Goal: Transaction & Acquisition: Purchase product/service

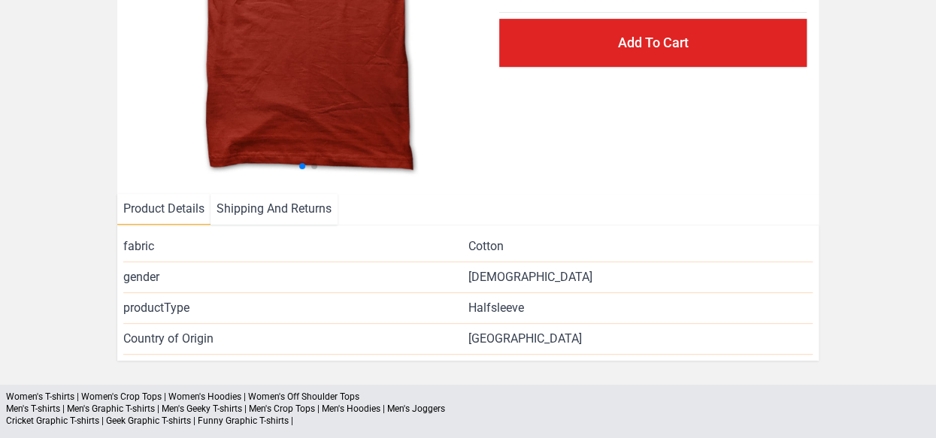
scroll to position [301, 0]
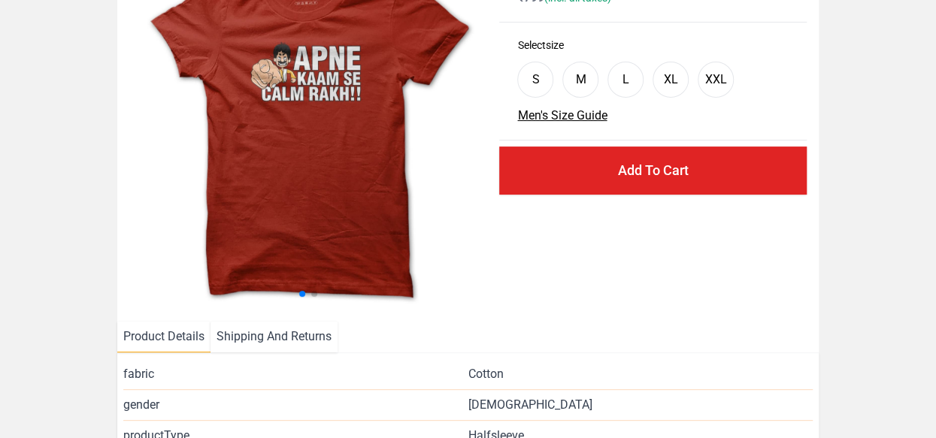
scroll to position [226, 0]
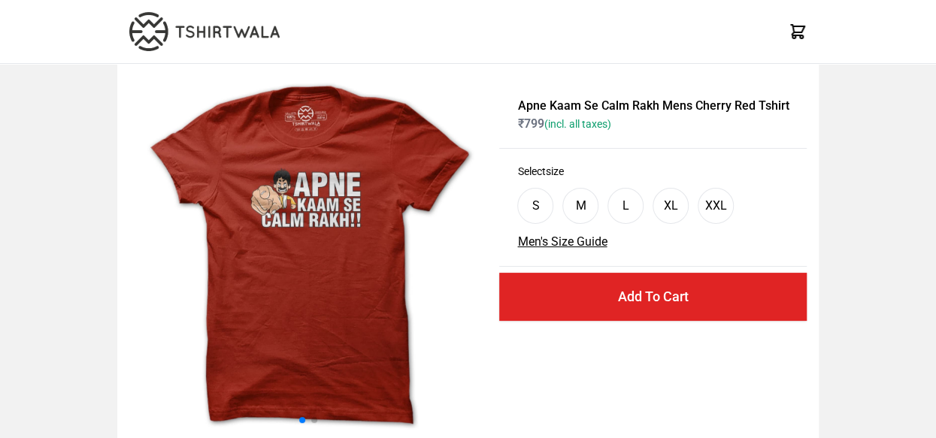
click at [305, 244] on img at bounding box center [309, 256] width 361 height 360
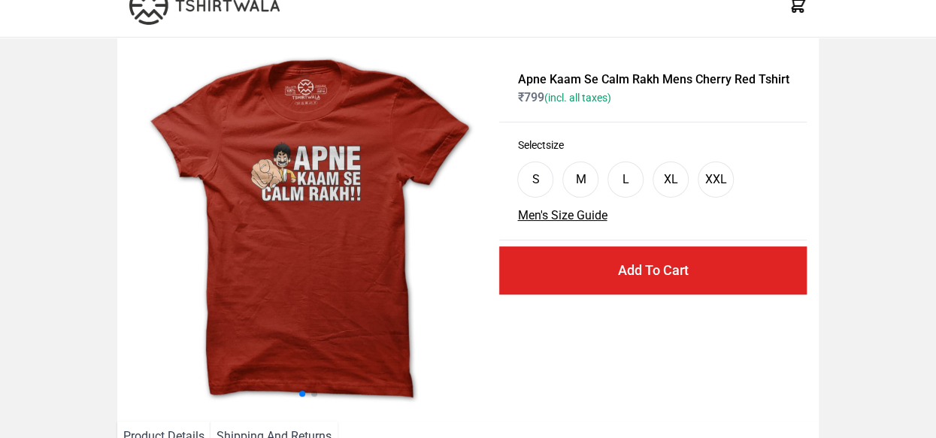
scroll to position [150, 0]
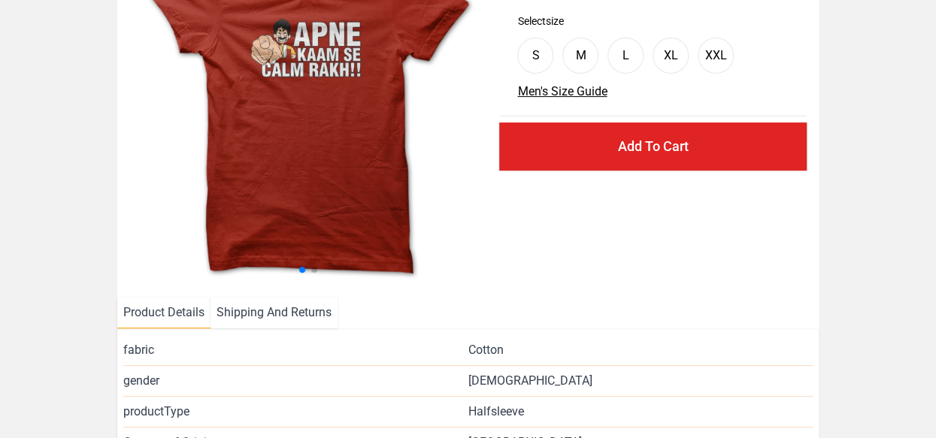
click at [314, 269] on span at bounding box center [314, 270] width 6 height 6
